Goal: Transaction & Acquisition: Book appointment/travel/reservation

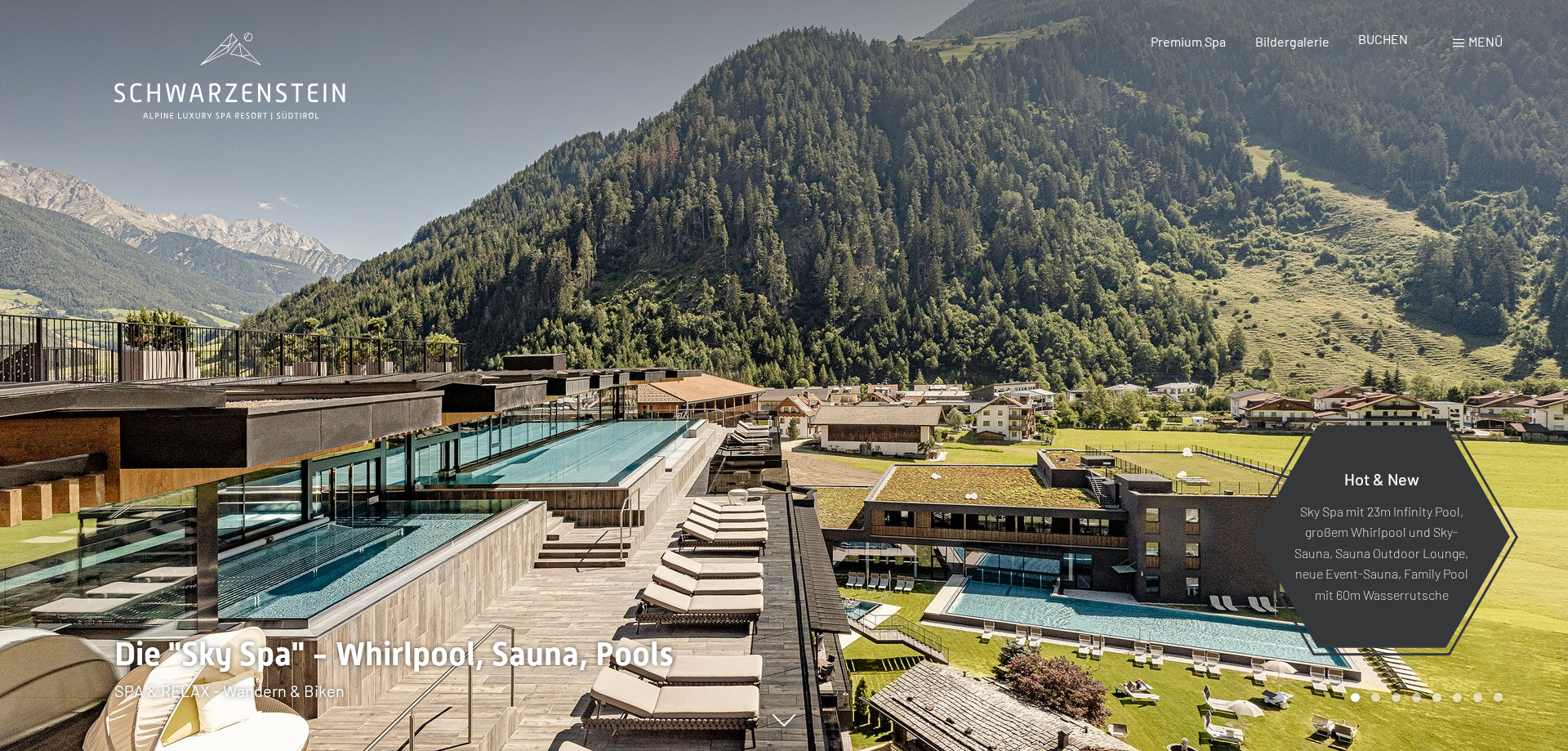
click at [1382, 46] on span "BUCHEN" at bounding box center [1383, 39] width 50 height 16
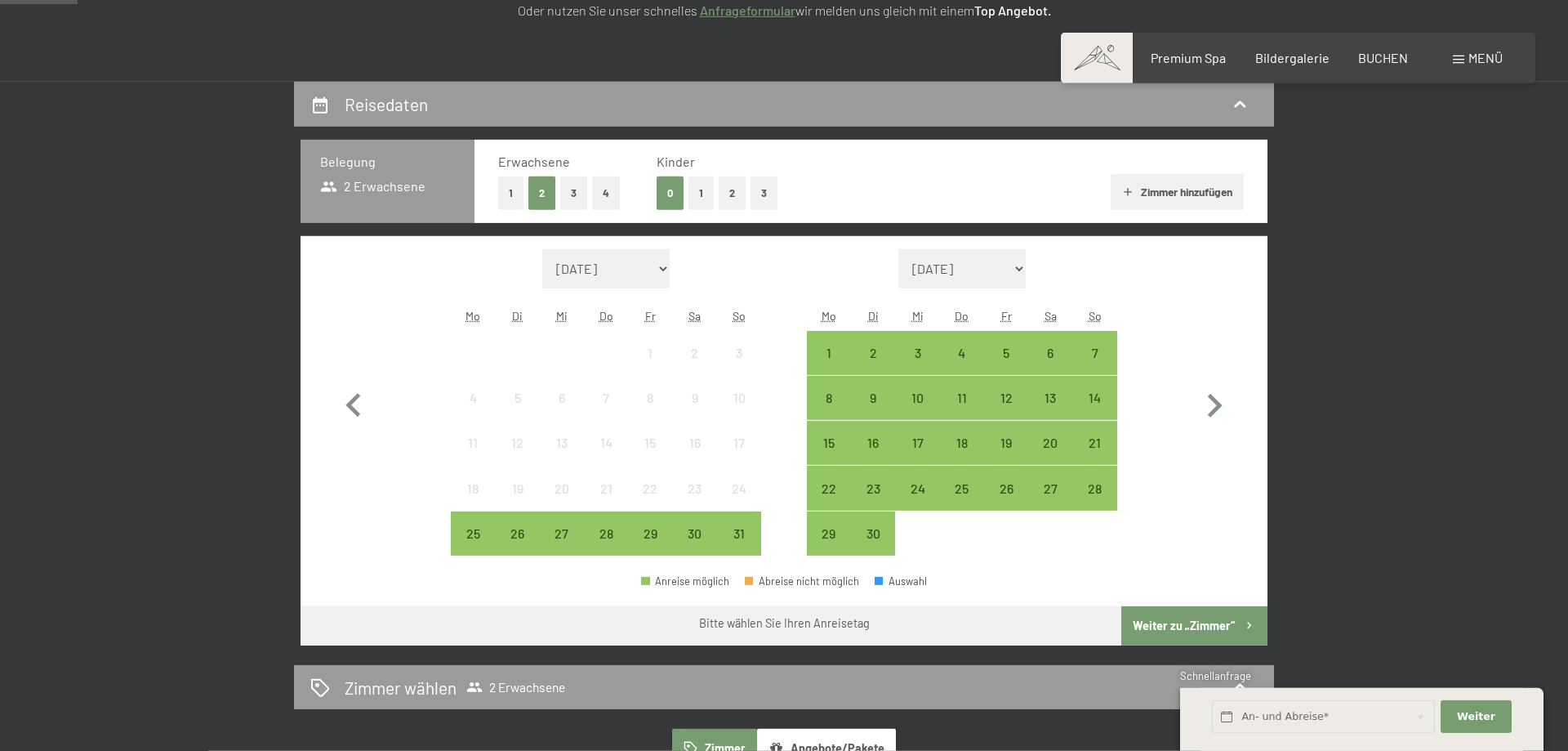
scroll to position [416, 0]
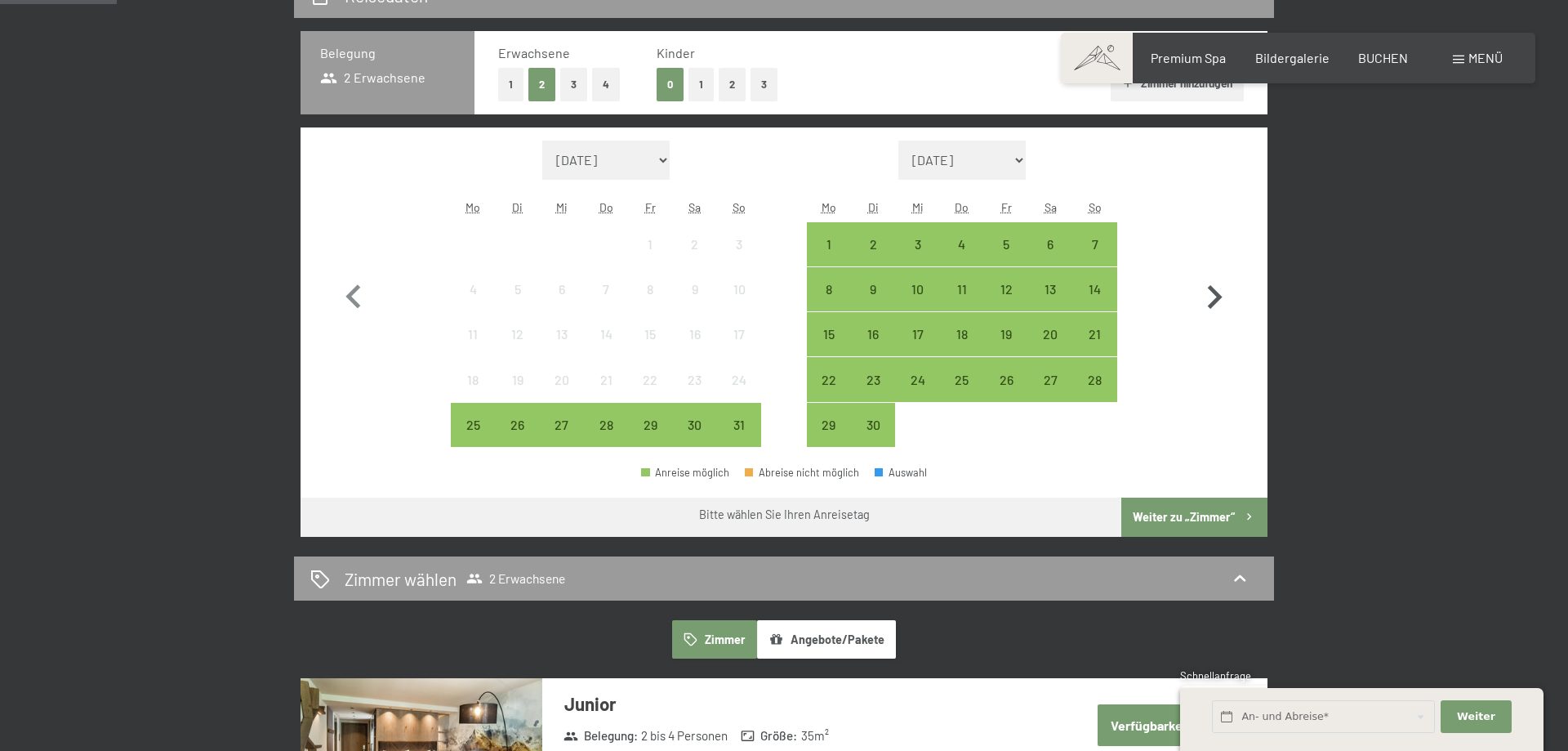
click at [1210, 291] on icon "button" at bounding box center [1214, 297] width 47 height 47
select select "[DATE]"
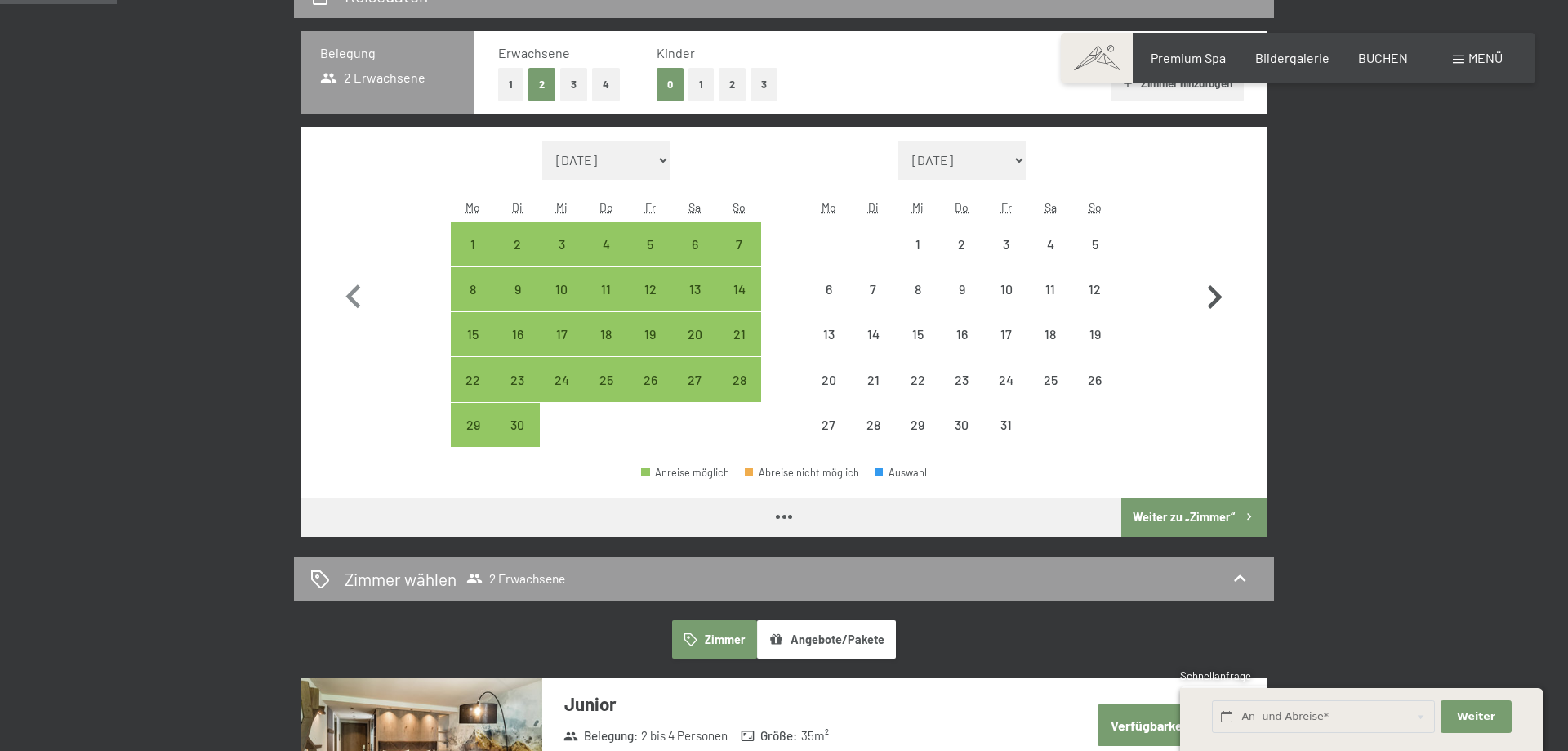
click at [1211, 291] on icon "button" at bounding box center [1215, 297] width 15 height 24
select select "[DATE]"
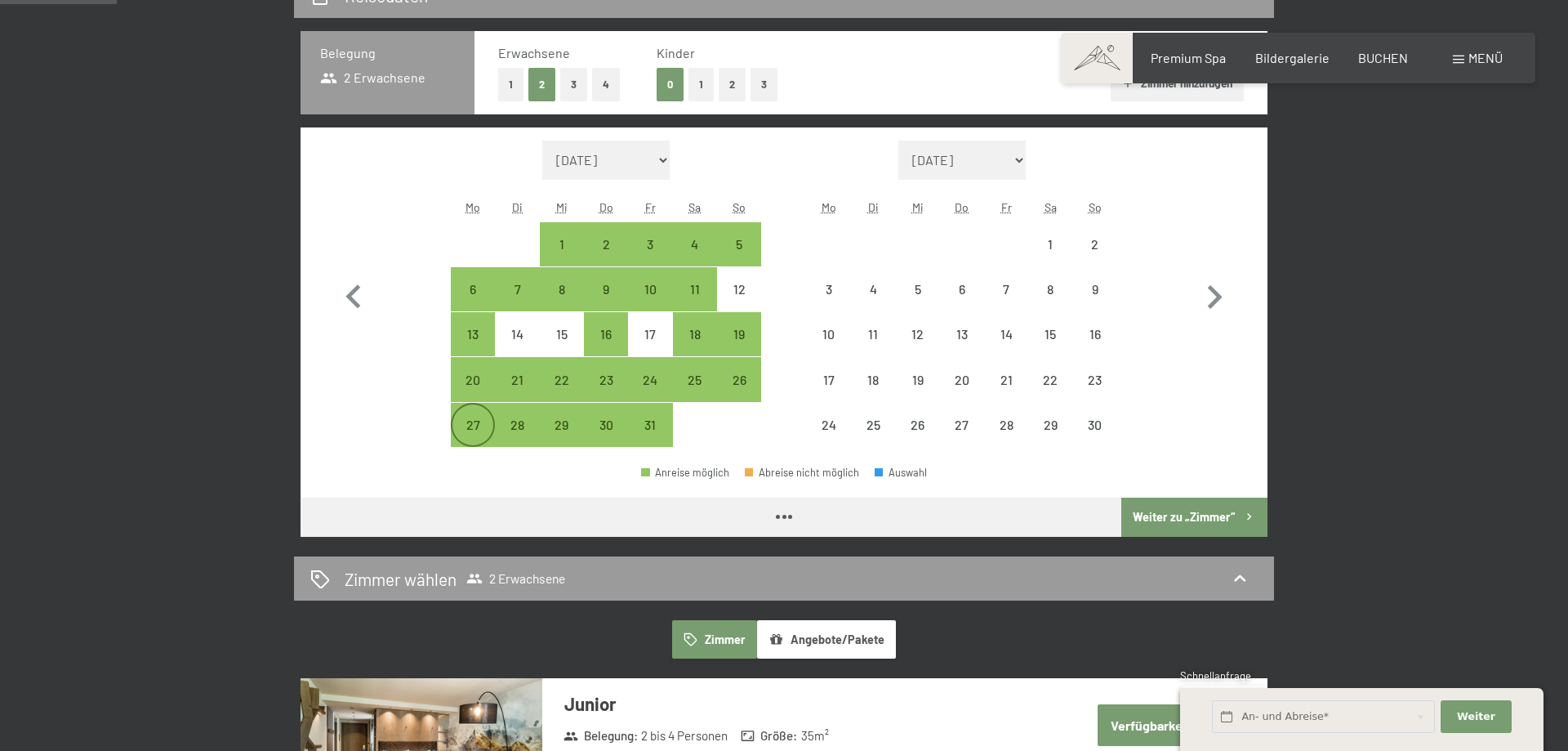
click at [469, 432] on div "27" at bounding box center [472, 438] width 40 height 40
select select "[DATE]"
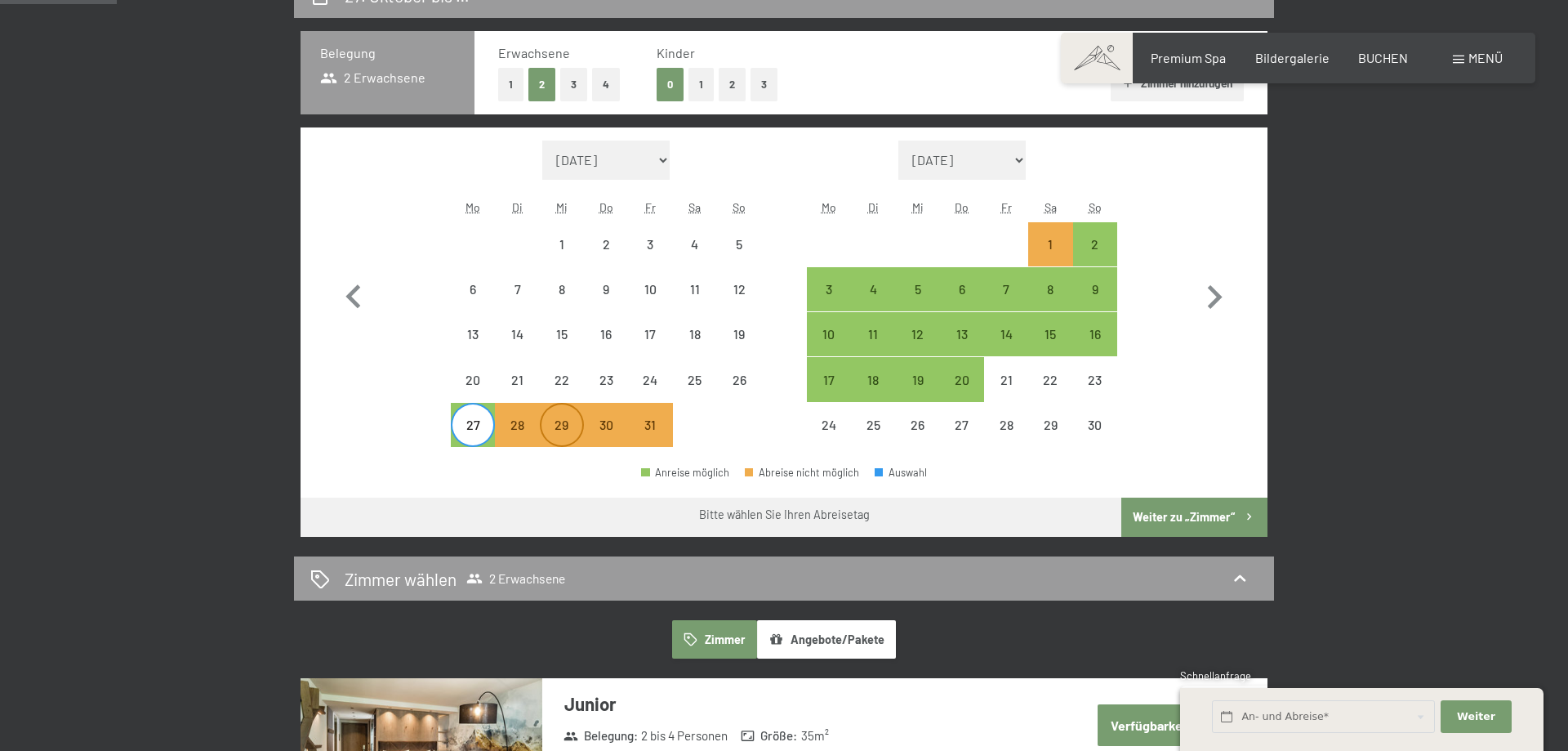
click at [559, 418] on div "29" at bounding box center [561, 438] width 40 height 40
select select "[DATE]"
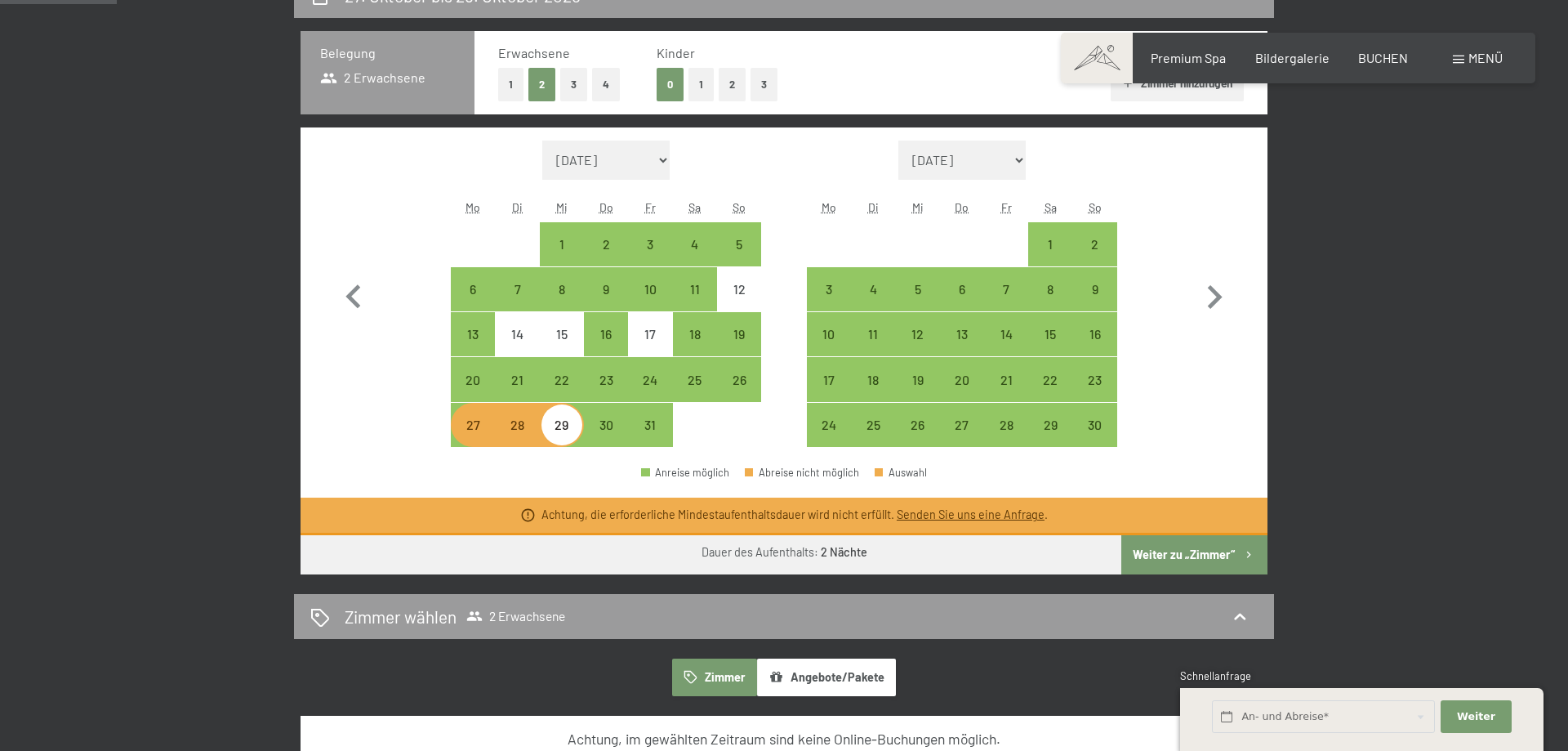
click at [1234, 553] on button "Weiter zu „Zimmer“" at bounding box center [1194, 554] width 146 height 39
select select "[DATE]"
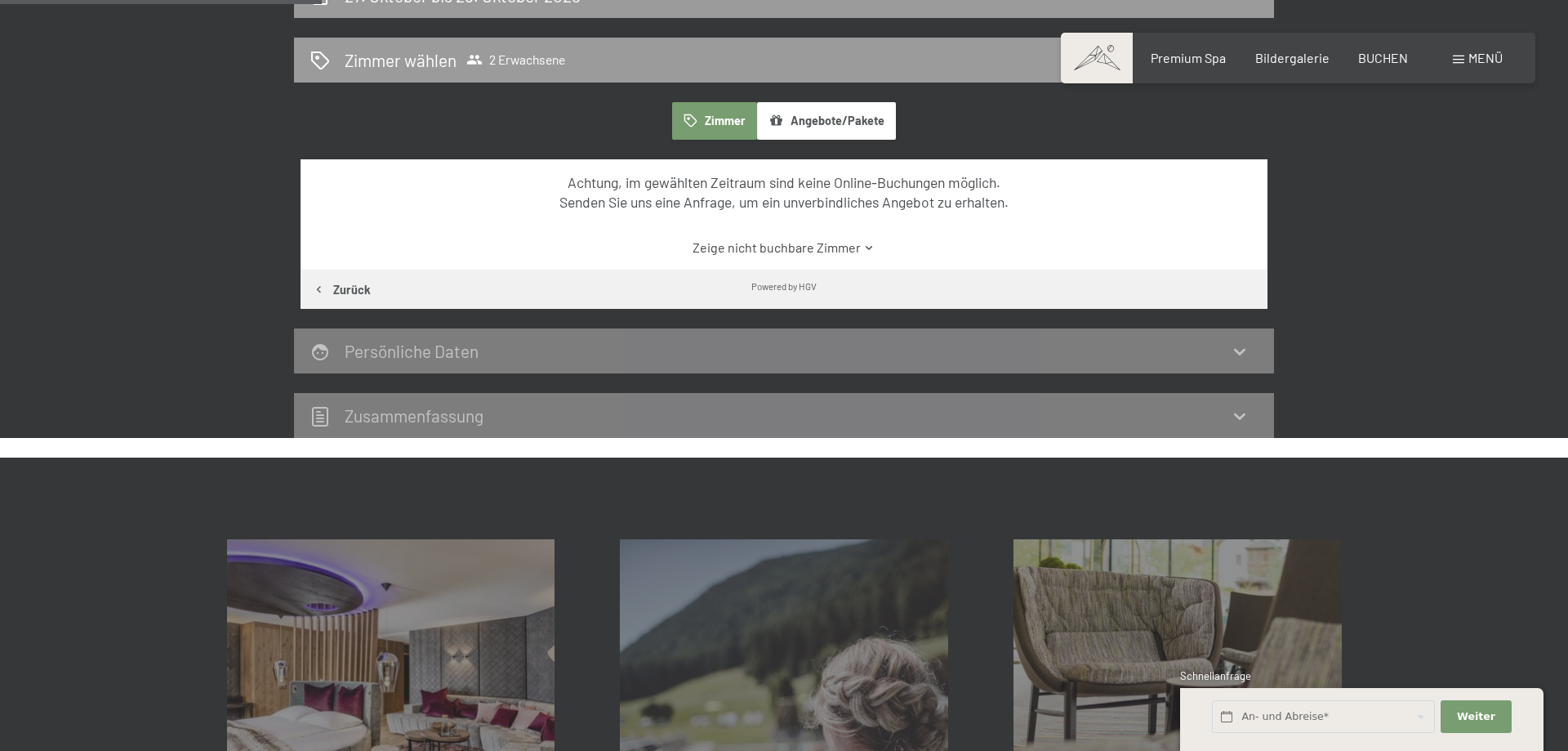
scroll to position [377, 0]
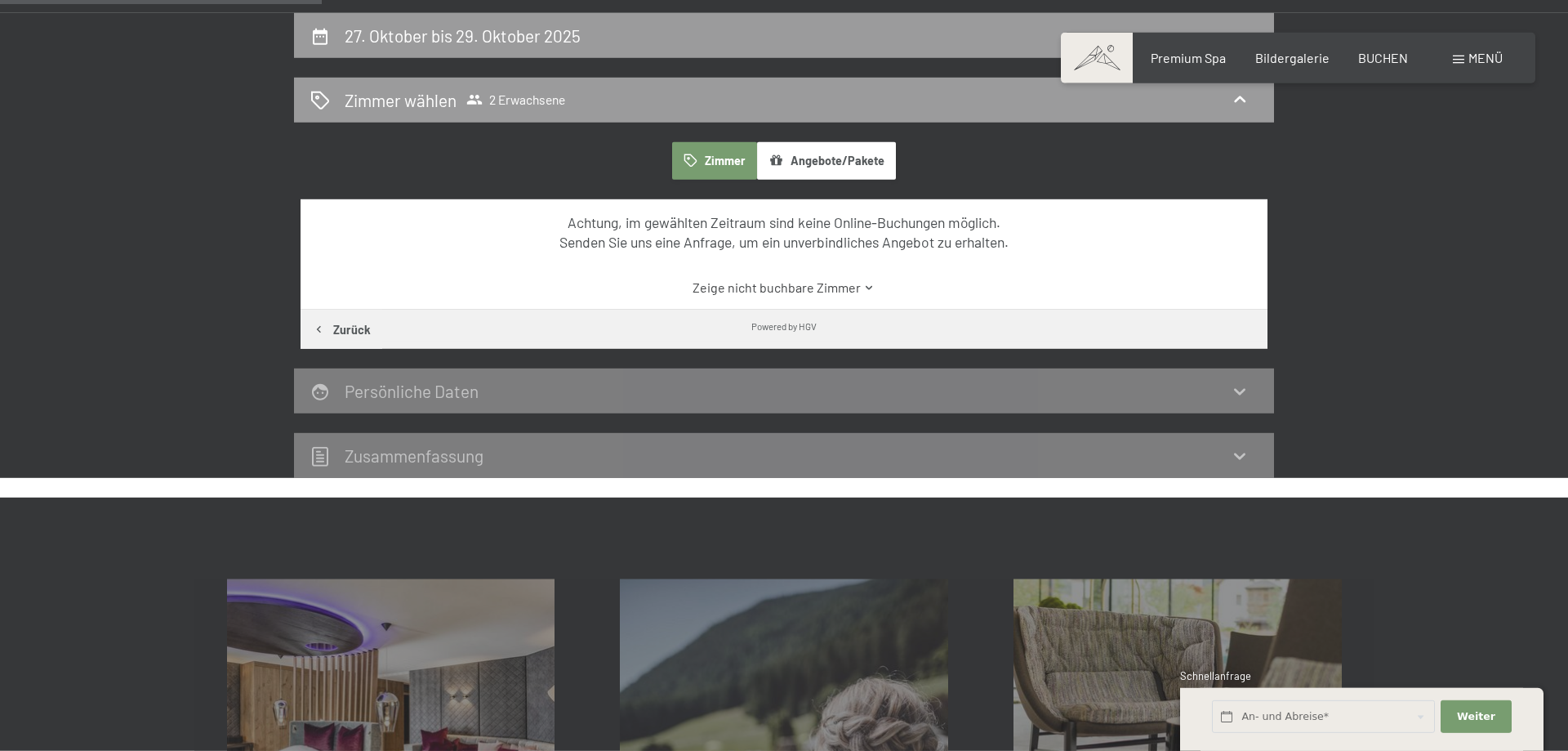
click at [722, 167] on button "Zimmer" at bounding box center [714, 160] width 85 height 37
click at [833, 164] on button "Angebote/Pakete" at bounding box center [827, 160] width 139 height 37
click at [708, 161] on button "Zimmer" at bounding box center [714, 160] width 85 height 37
click at [565, 40] on h2 "27. Oktober bis 29. Oktober 2025" at bounding box center [462, 36] width 236 height 21
select select "[DATE]"
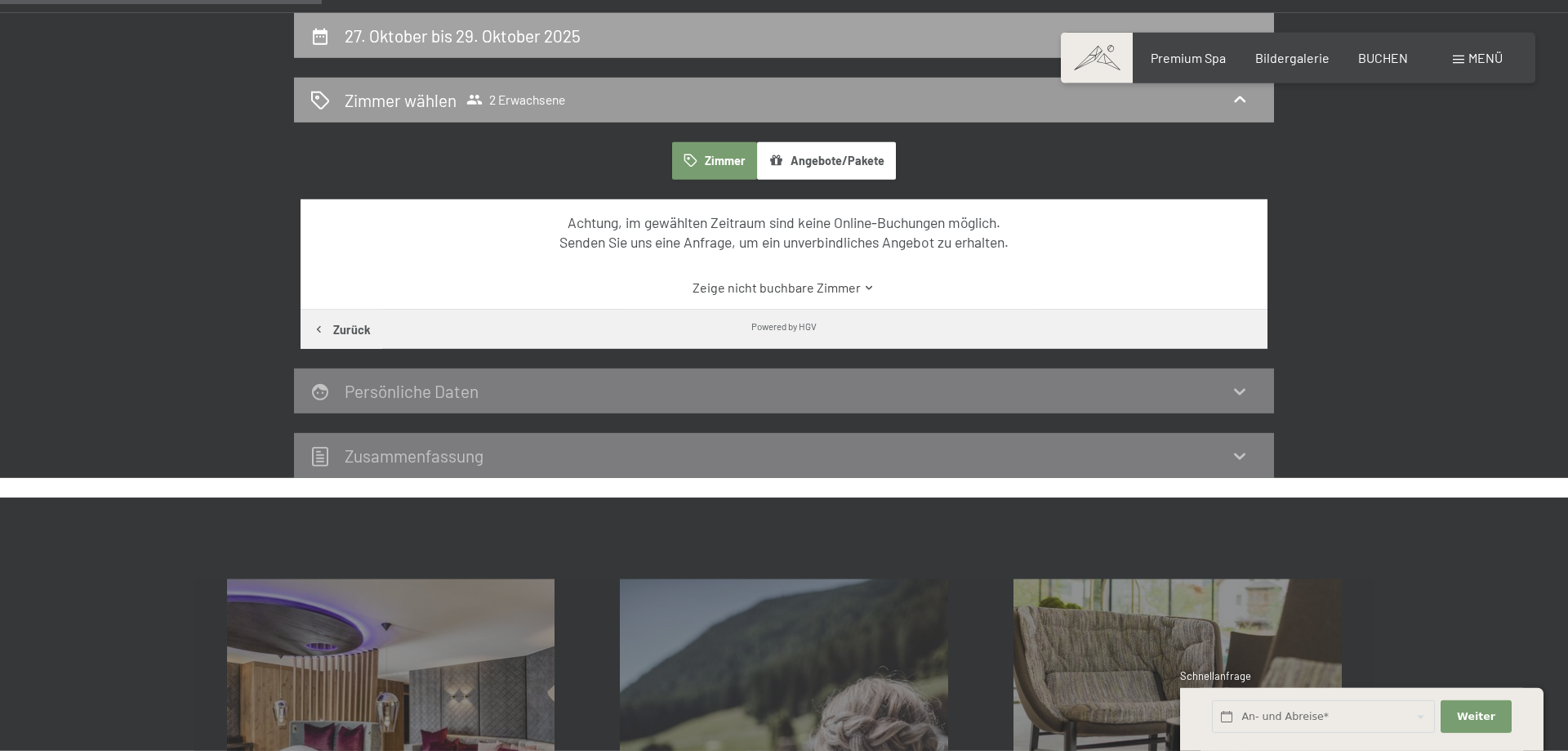
select select "[DATE]"
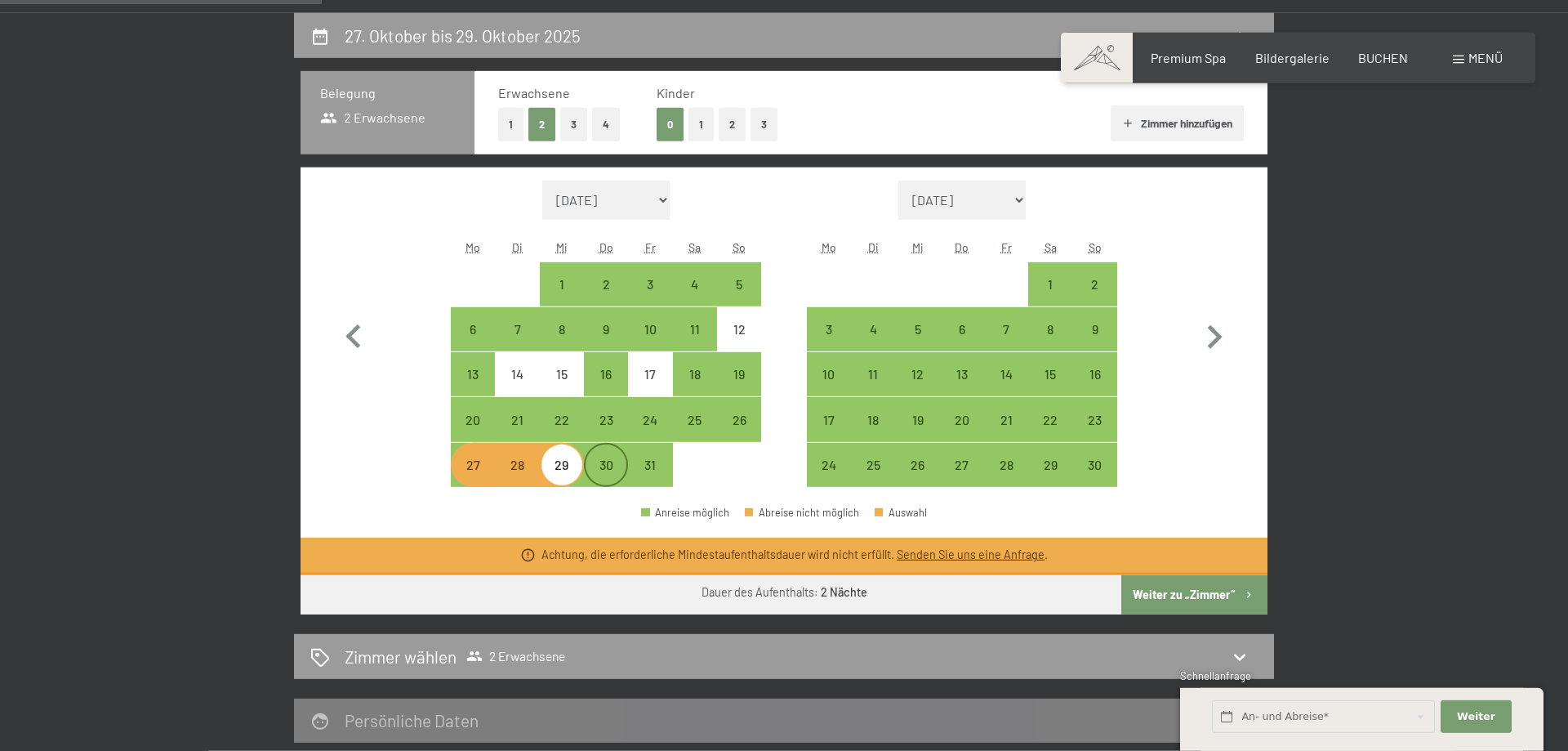
click at [597, 460] on div "30" at bounding box center [605, 478] width 40 height 40
select select "[DATE]"
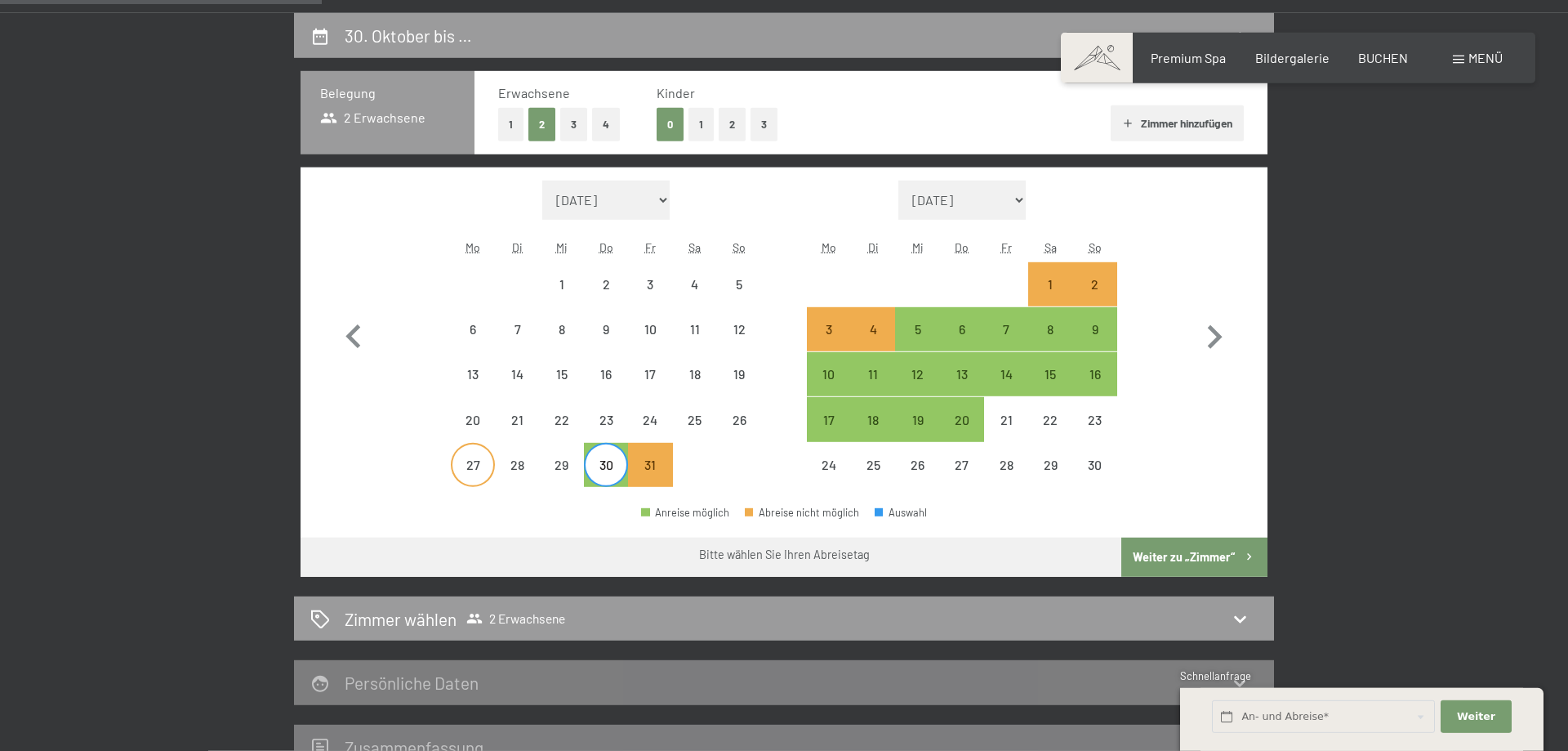
click at [478, 468] on div "27" at bounding box center [472, 478] width 40 height 40
select select "[DATE]"
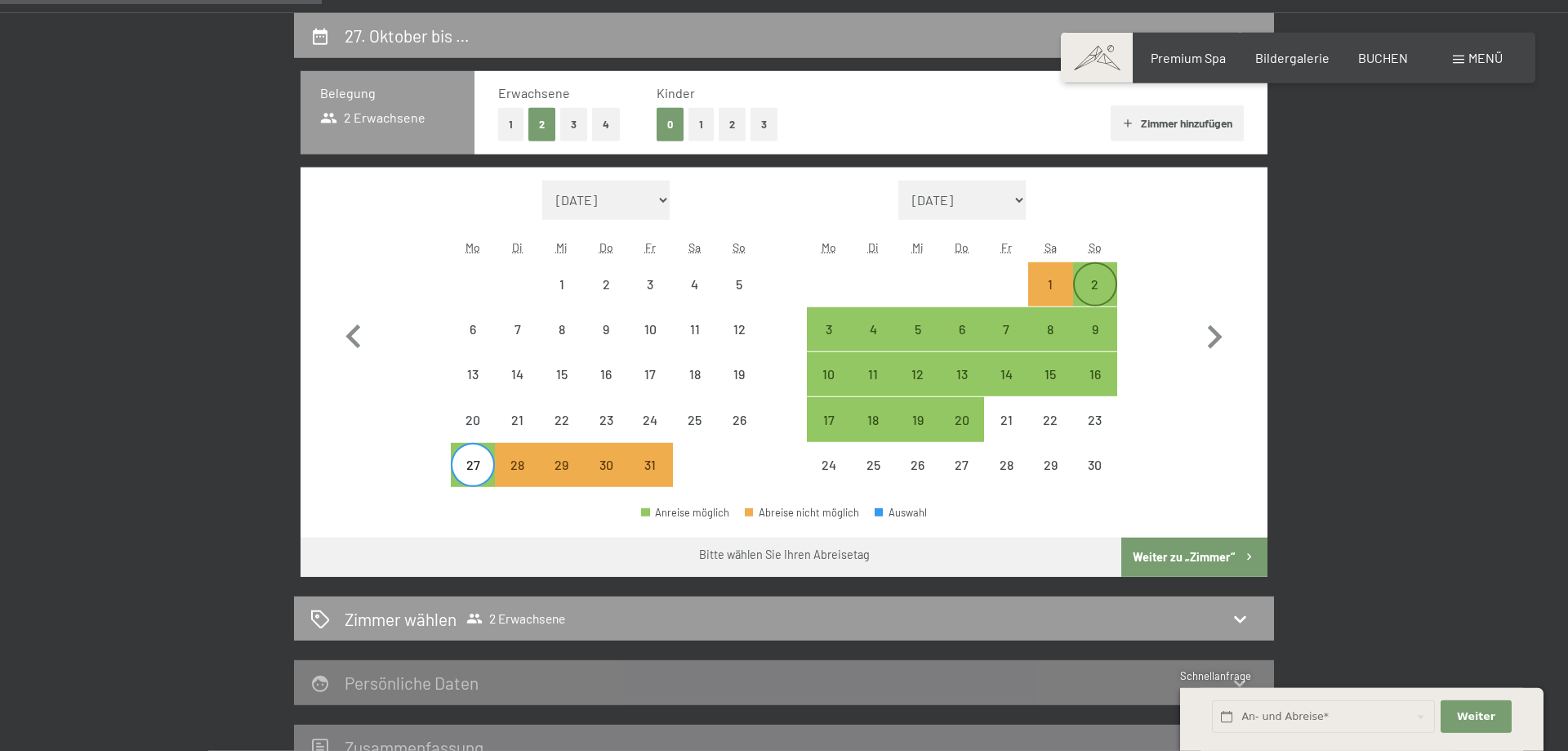
click at [1085, 282] on div "2" at bounding box center [1094, 297] width 40 height 40
select select "[DATE]"
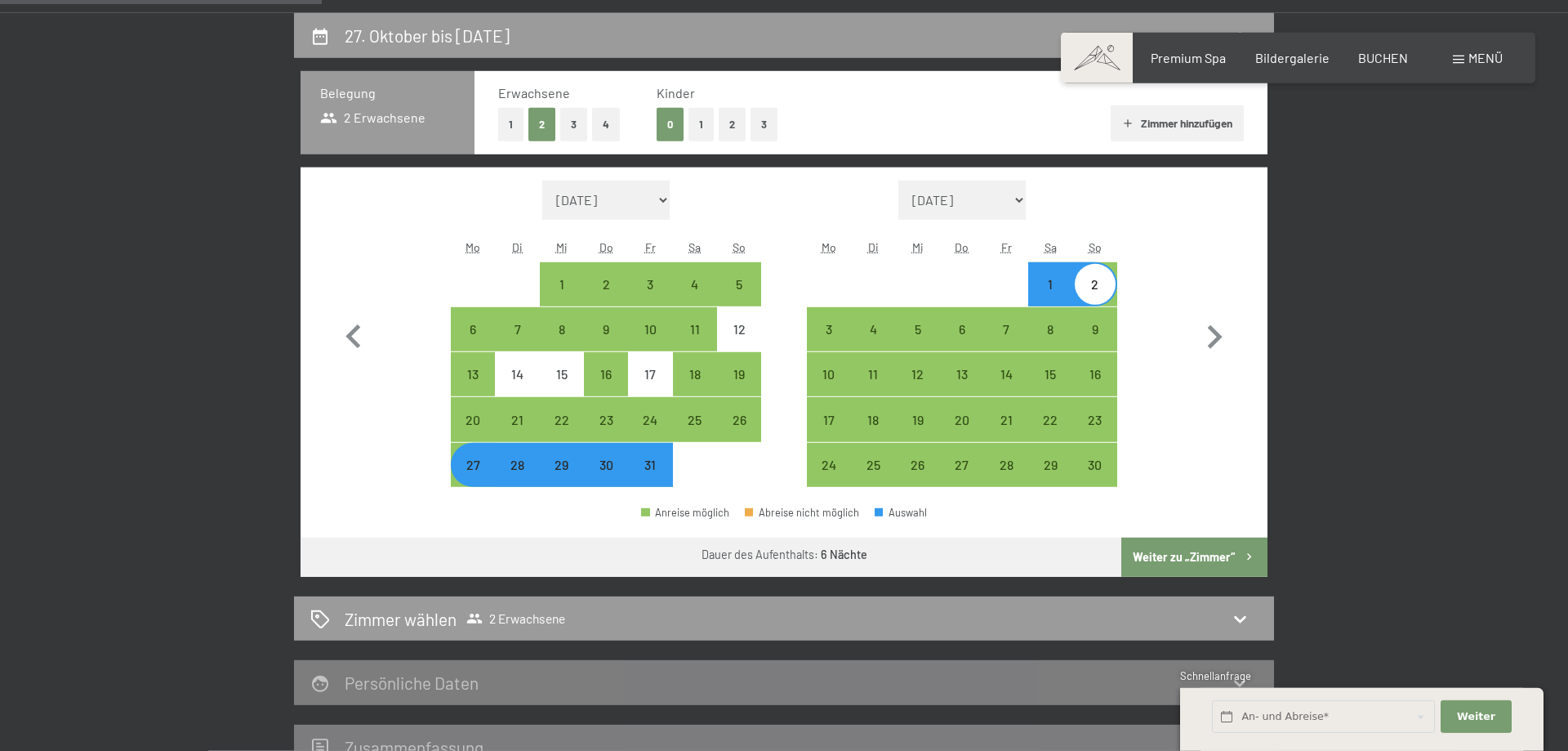
click at [1209, 557] on button "Weiter zu „Zimmer“" at bounding box center [1194, 557] width 146 height 39
select select "[DATE]"
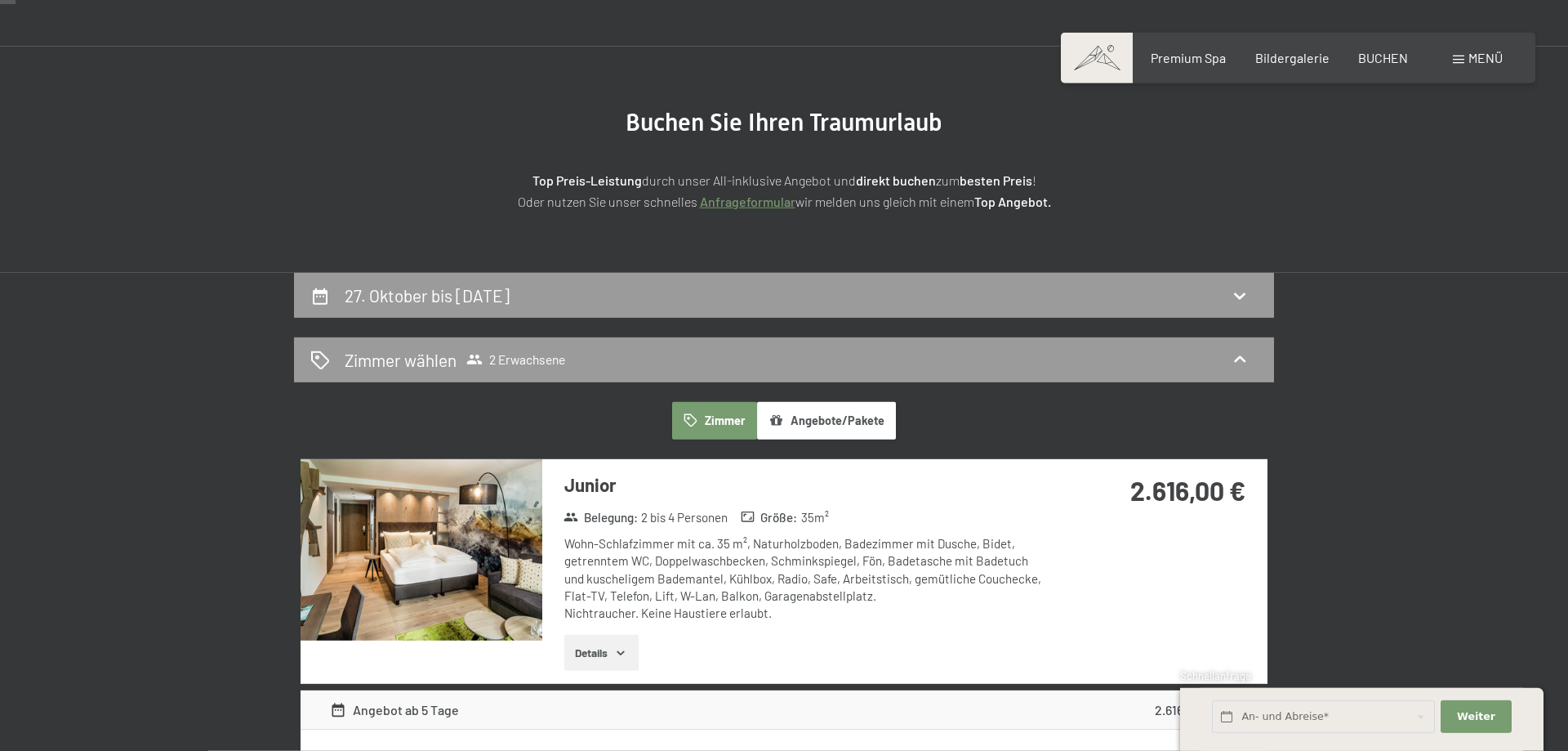
scroll to position [43, 0]
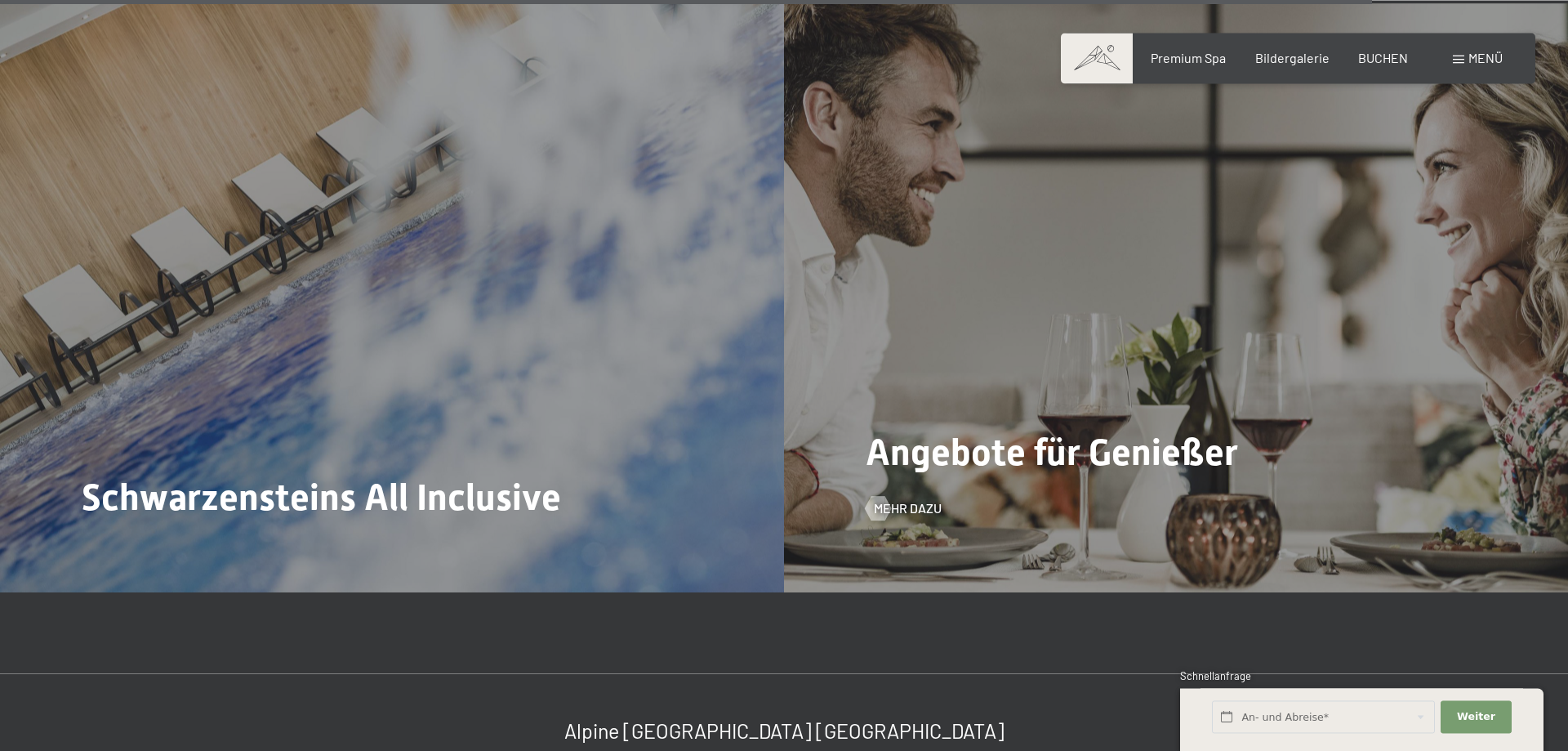
scroll to position [7251, 0]
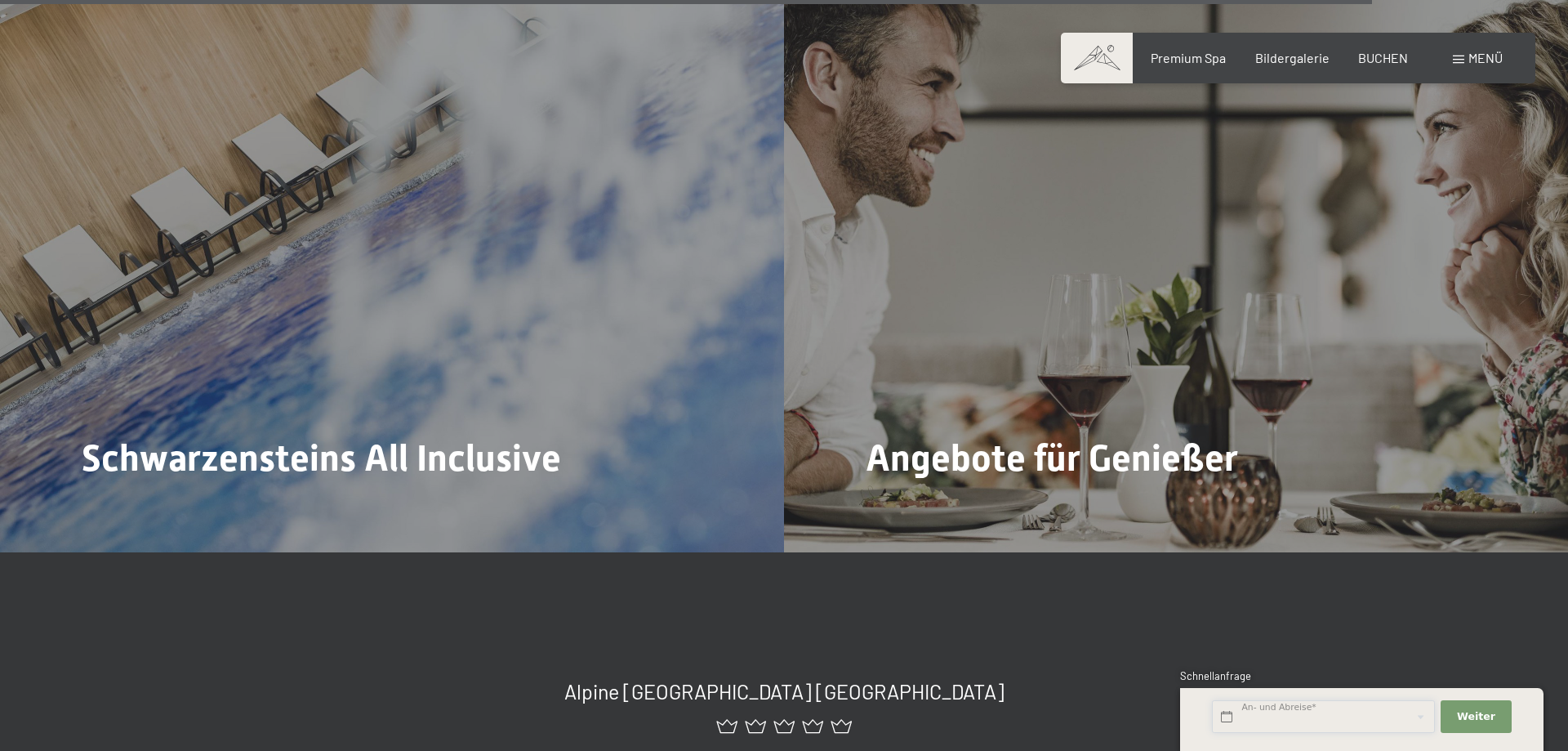
click at [1316, 719] on input "text" at bounding box center [1324, 717] width 223 height 34
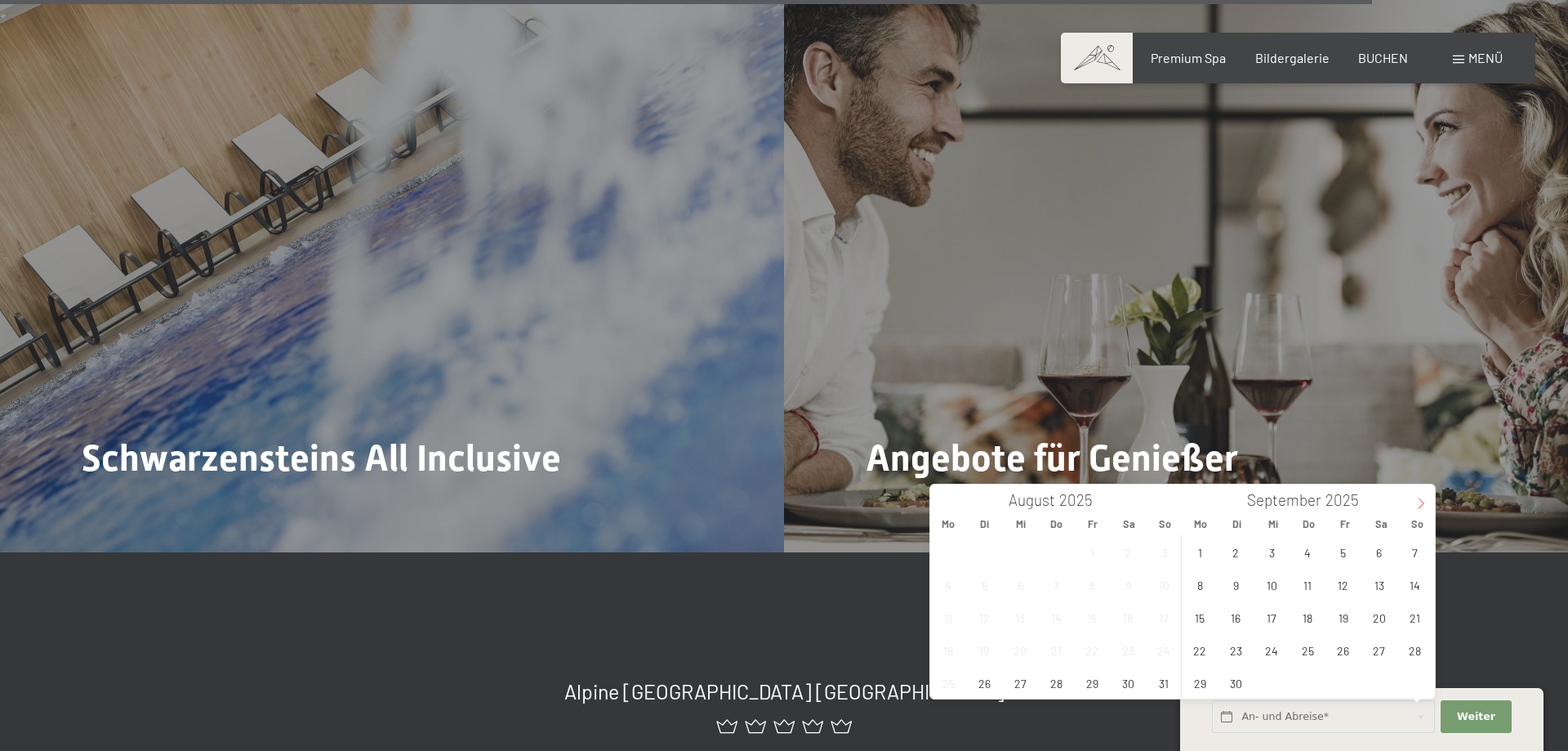
click at [1421, 497] on span at bounding box center [1421, 498] width 28 height 28
click at [953, 686] on span "27" at bounding box center [948, 682] width 32 height 32
click at [1016, 682] on span "29" at bounding box center [1020, 682] width 32 height 32
type input "Mo. 27.10.2025 - Mi. 29.10.2025"
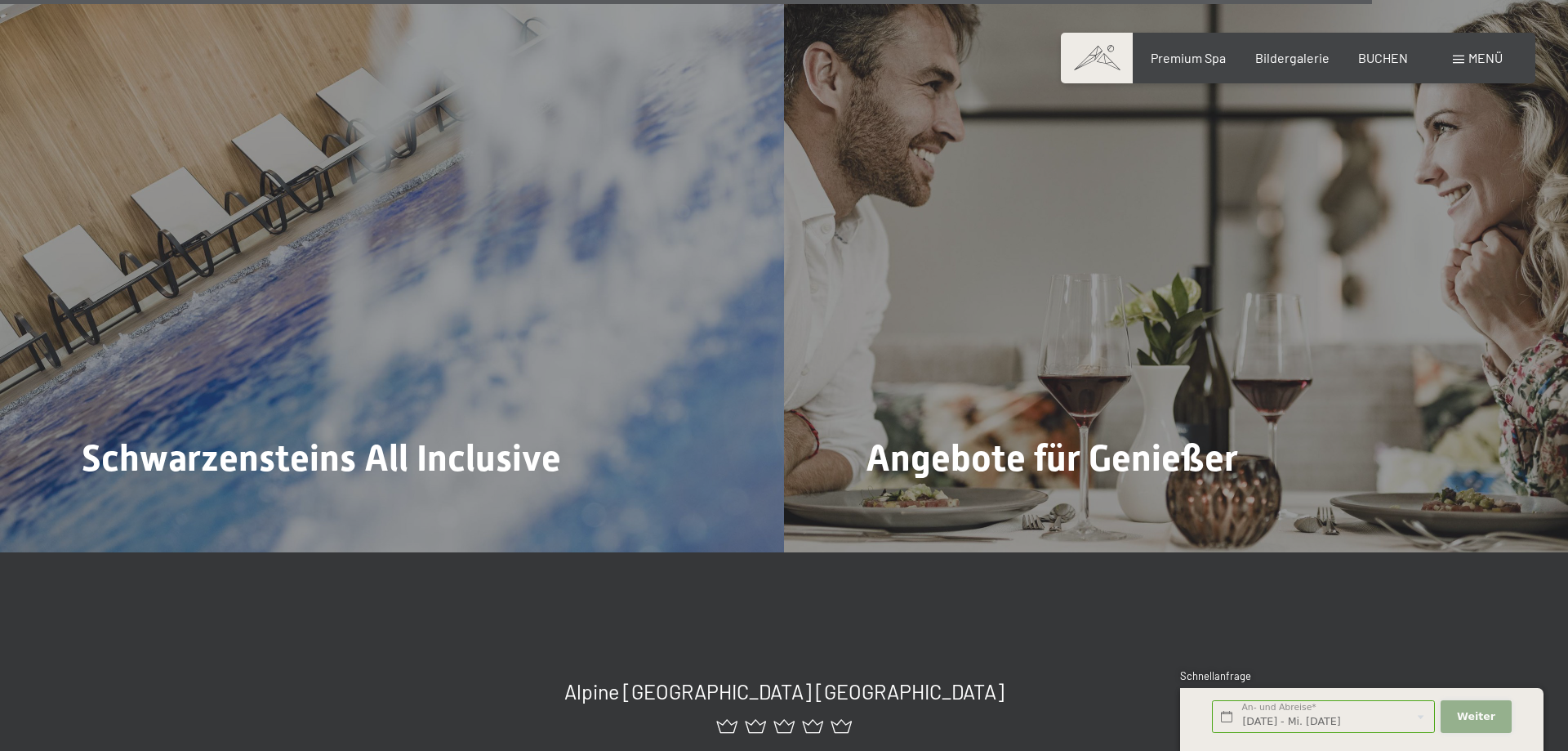
click at [1485, 716] on span "Weiter" at bounding box center [1476, 716] width 38 height 15
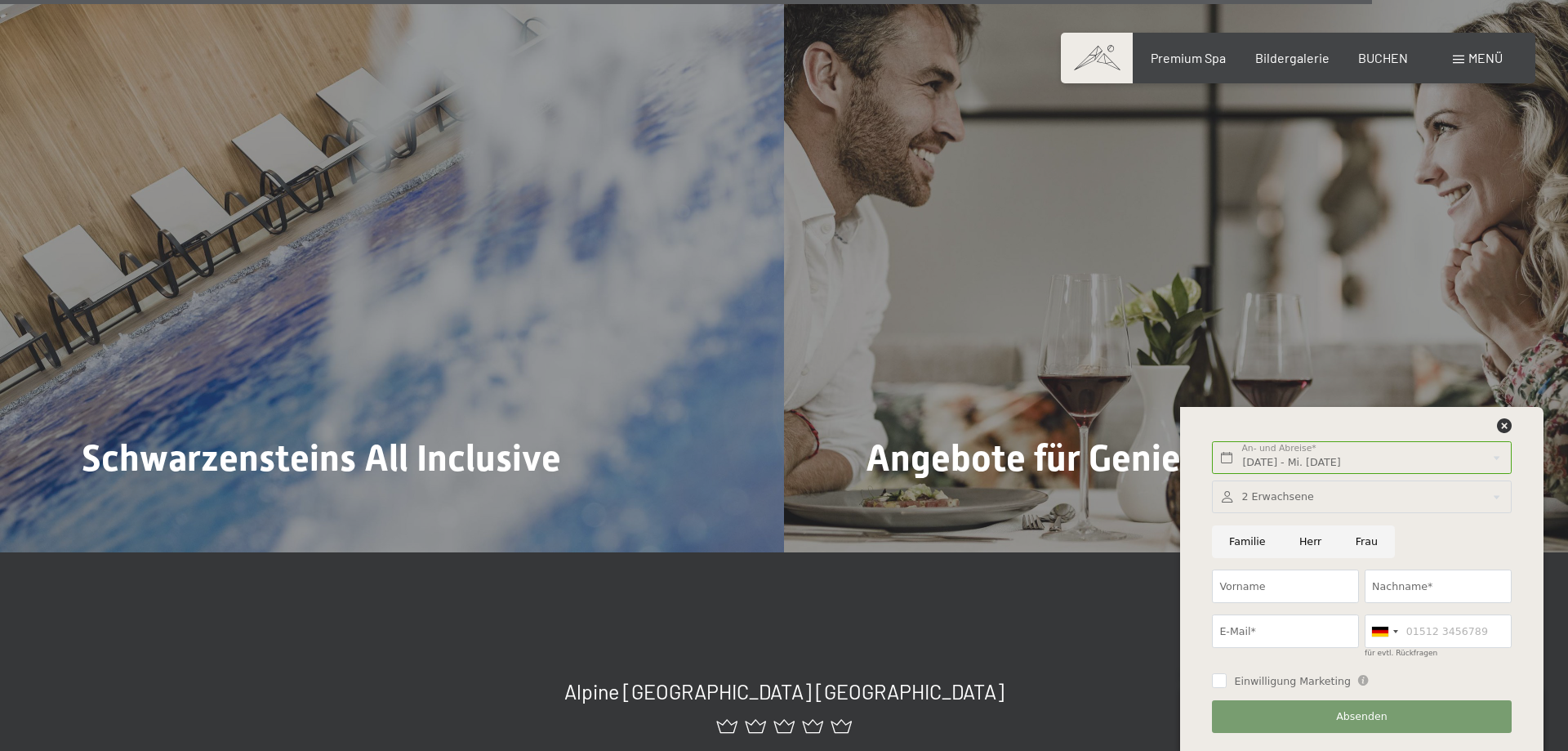
drag, startPoint x: 1305, startPoint y: 542, endPoint x: 1299, endPoint y: 592, distance: 50.4
click at [1306, 541] on input "Herr" at bounding box center [1310, 542] width 56 height 34
radio input "true"
click at [1296, 591] on input "Vorname" at bounding box center [1286, 586] width 147 height 34
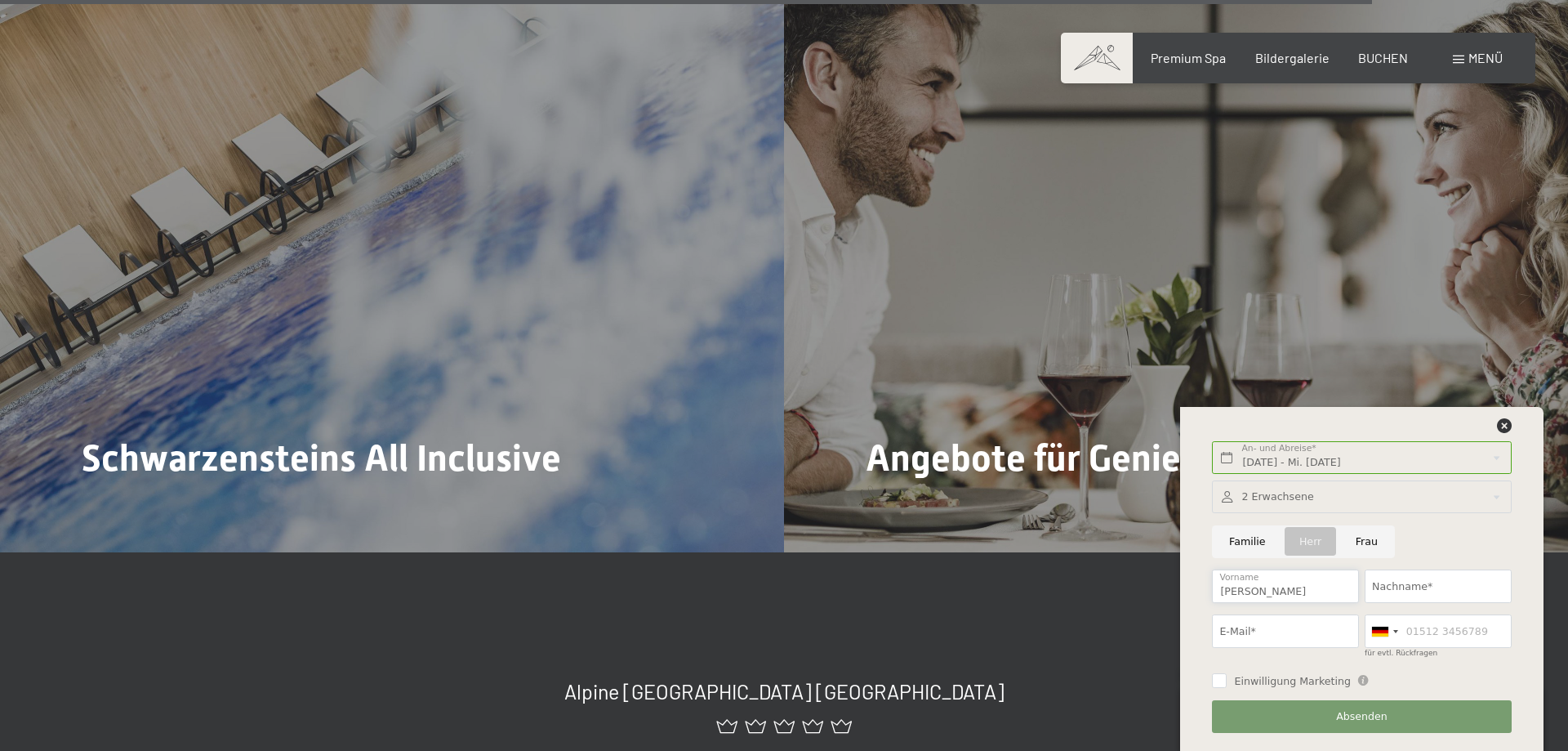
type input "Bernhard"
click at [1446, 596] on input "Nachname*" at bounding box center [1438, 586] width 147 height 34
type input "Dallinger"
type input "bernhard.dallinger@gmail.com"
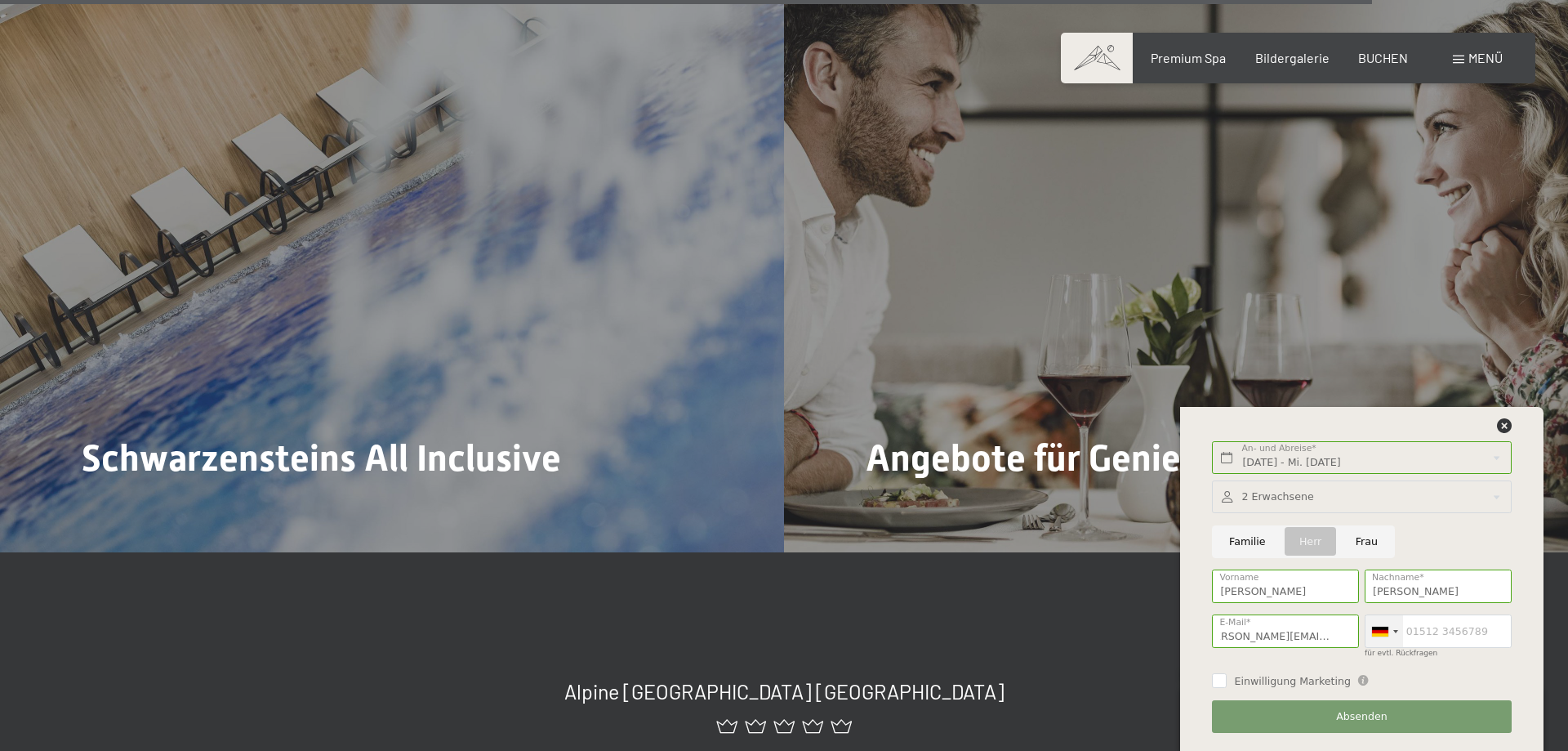
click at [1371, 628] on div at bounding box center [1384, 631] width 37 height 32
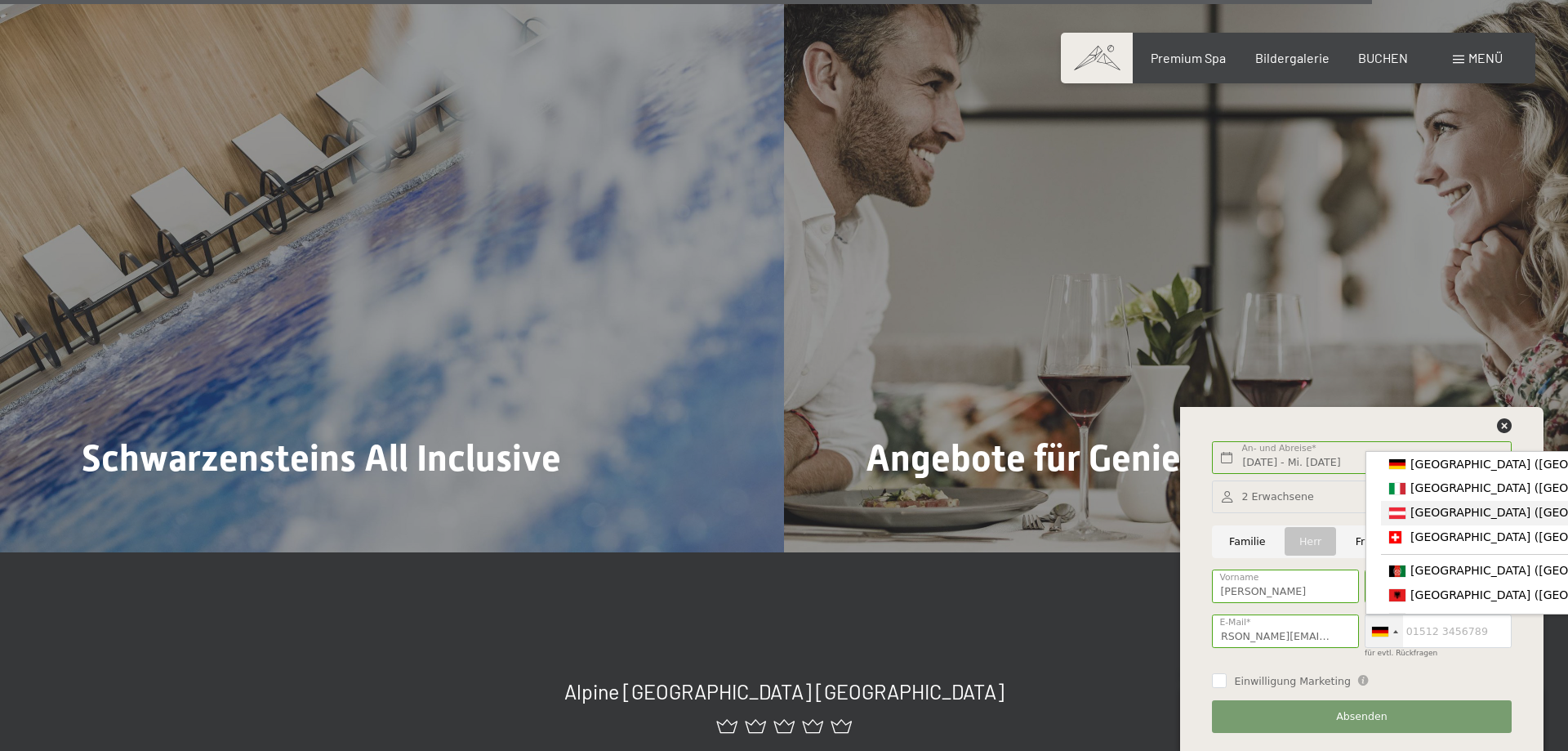
click at [1443, 519] on span "[GEOGRAPHIC_DATA] ([GEOGRAPHIC_DATA])" at bounding box center [1537, 512] width 253 height 13
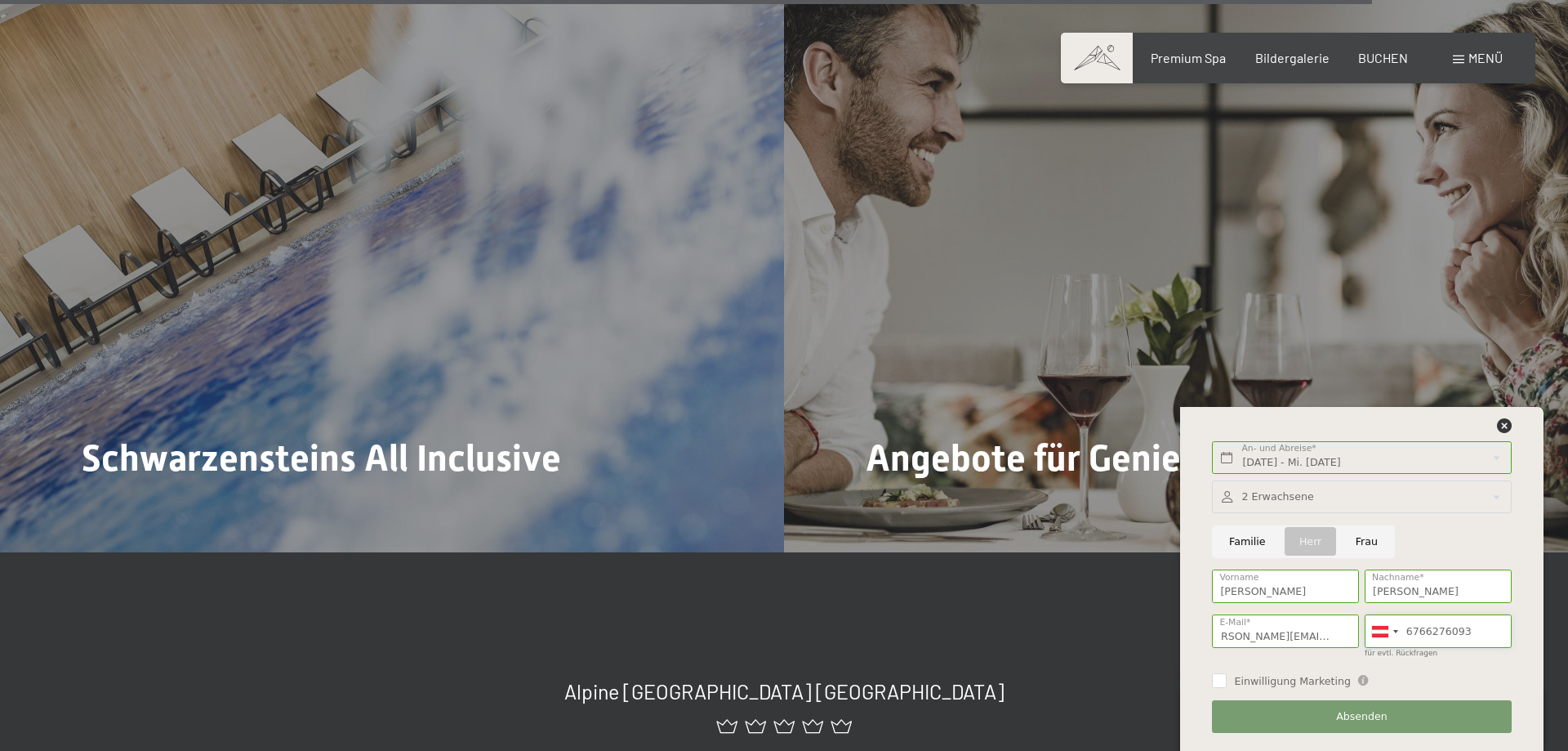
type input "6766276093"
click at [1364, 717] on span "Absenden" at bounding box center [1362, 716] width 51 height 15
